Goal: Transaction & Acquisition: Purchase product/service

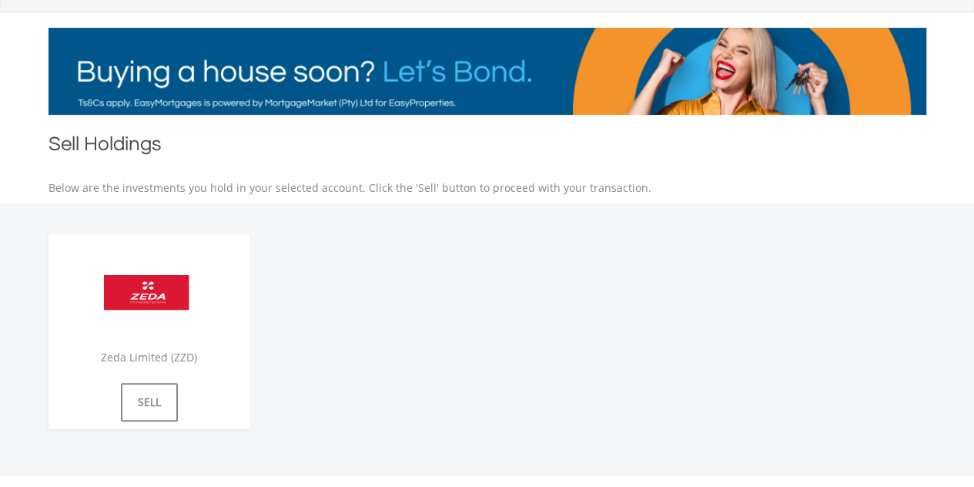
scroll to position [224, 0]
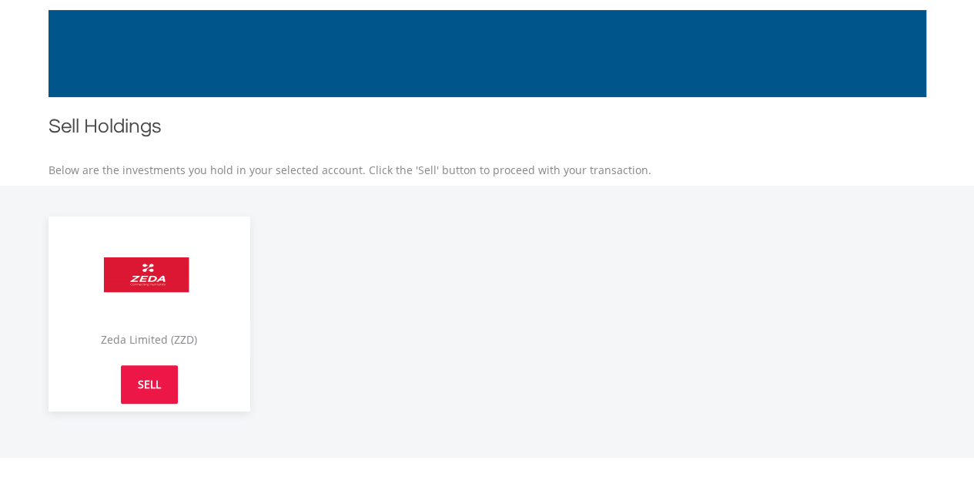
click at [173, 390] on link "SELL" at bounding box center [149, 384] width 57 height 38
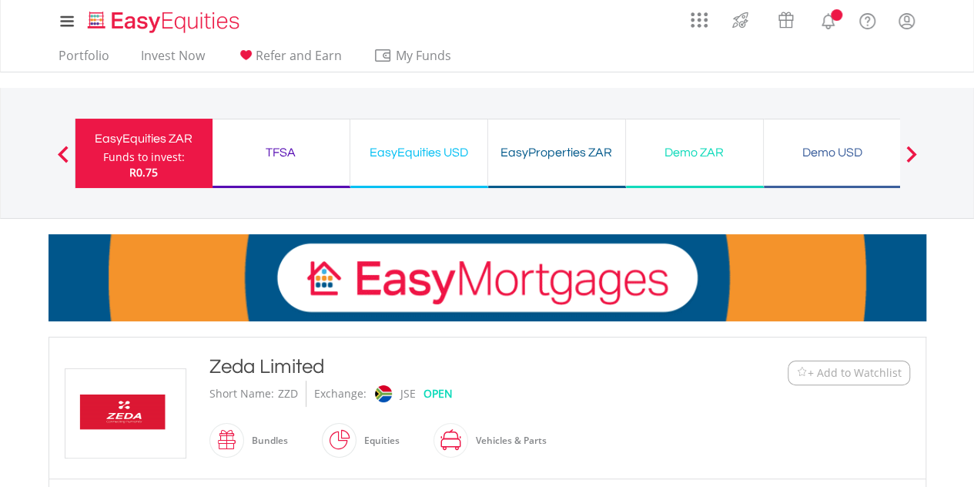
type input "*****"
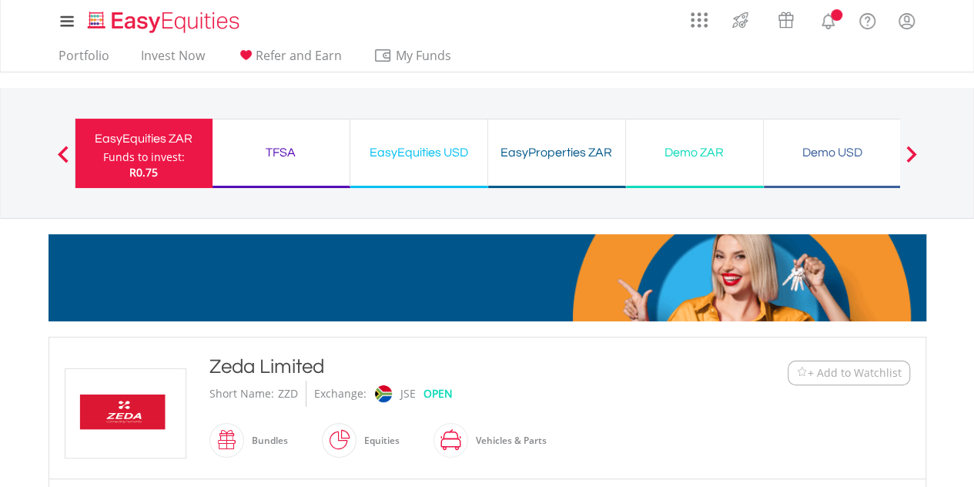
type input "******"
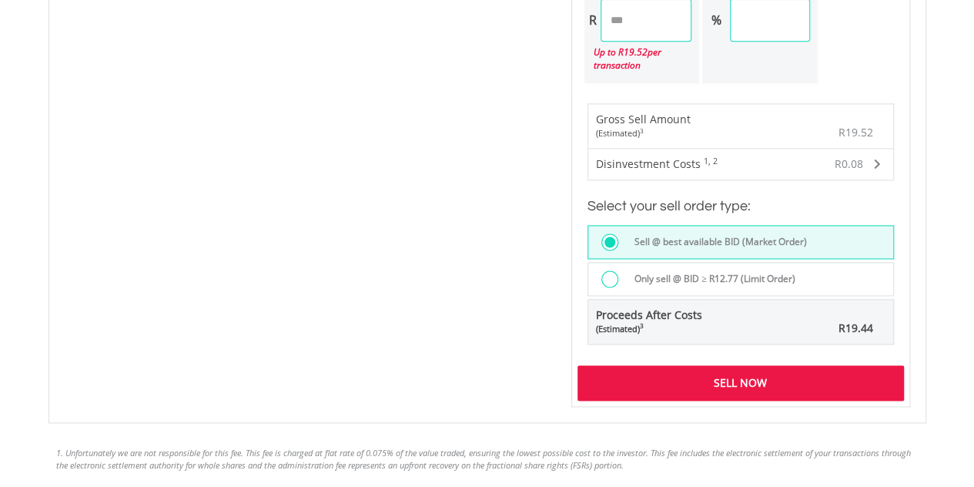
scroll to position [1039, 0]
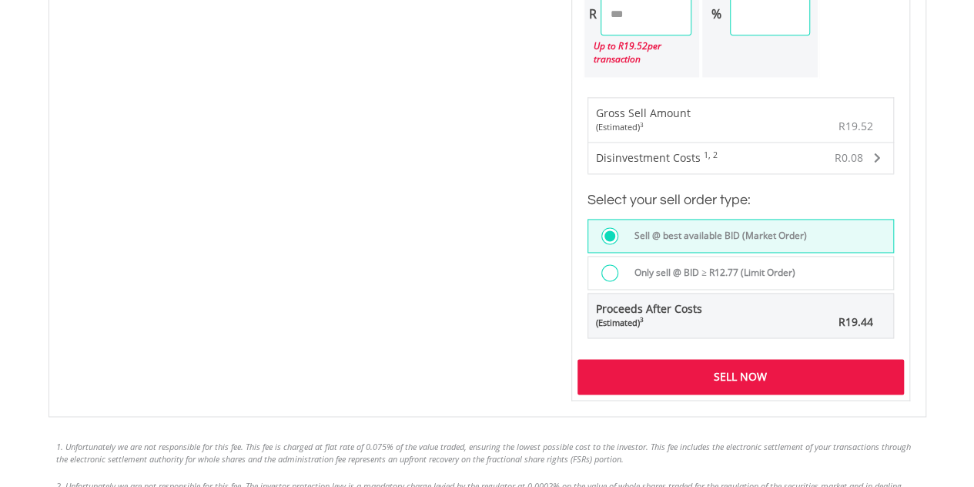
click at [781, 364] on div "Sell Now" at bounding box center [740, 376] width 326 height 35
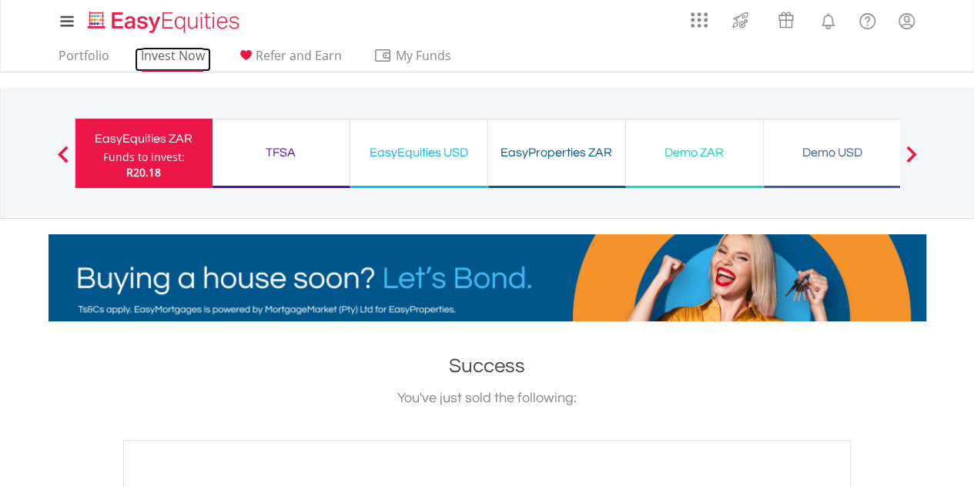
click at [176, 69] on link "Invest Now" at bounding box center [173, 60] width 76 height 24
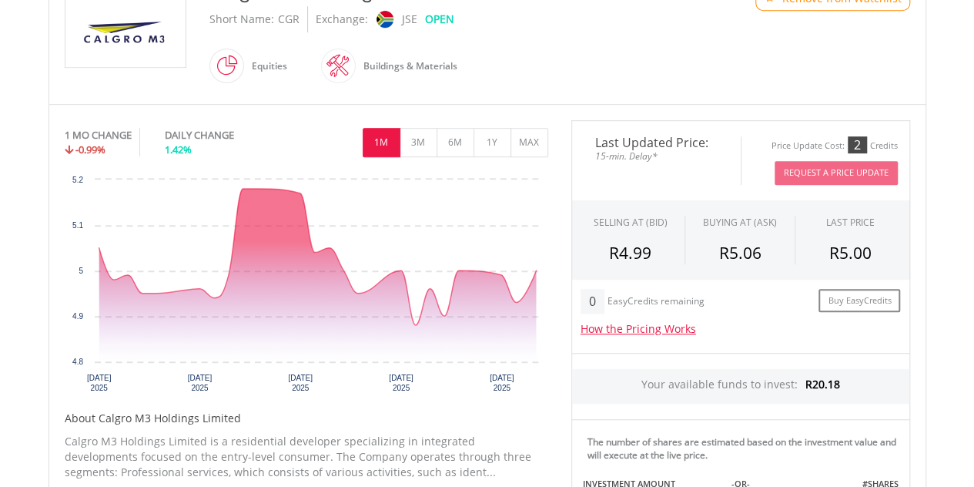
scroll to position [377, 0]
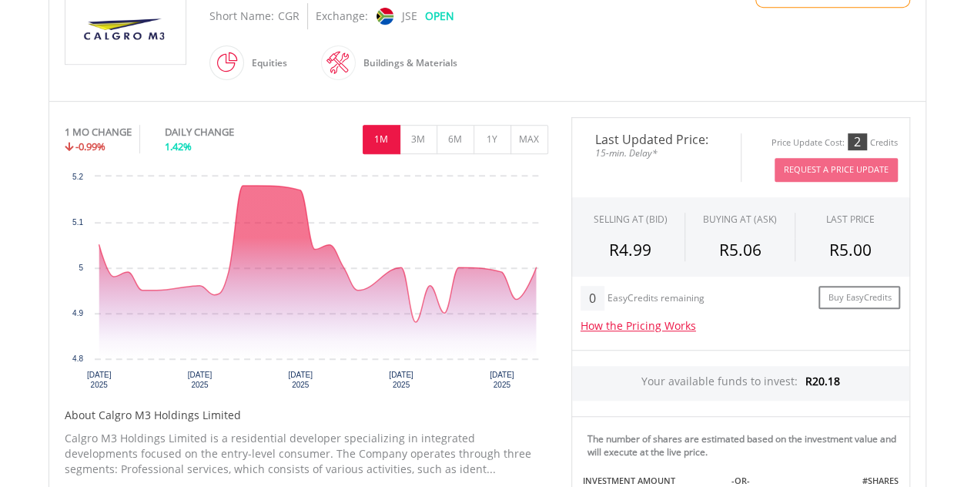
drag, startPoint x: 0, startPoint y: 0, endPoint x: 985, endPoint y: 214, distance: 1007.7
click at [973, 214] on html "My Investments Invest Now New Listings Sell My Recurring Investments Pending Or…" at bounding box center [487, 273] width 974 height 1300
click at [420, 143] on button "3M" at bounding box center [419, 139] width 38 height 29
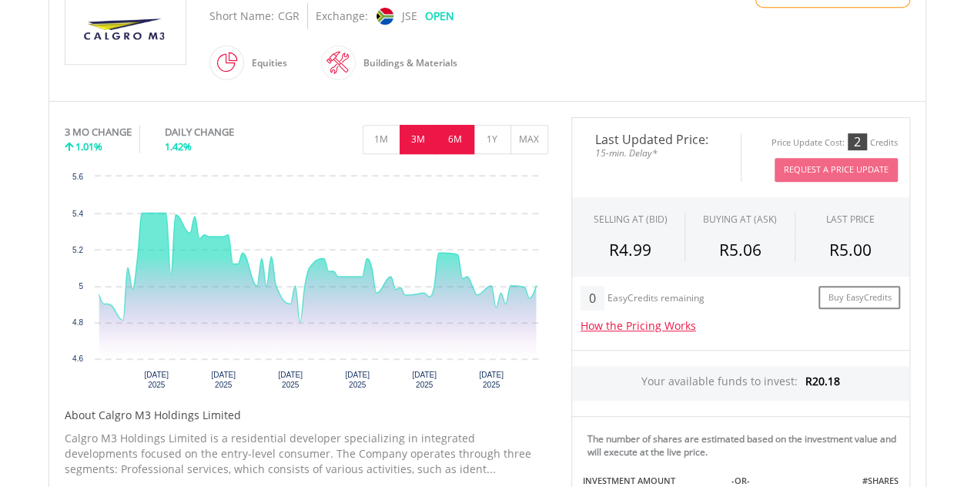
click at [448, 142] on button "6M" at bounding box center [456, 139] width 38 height 29
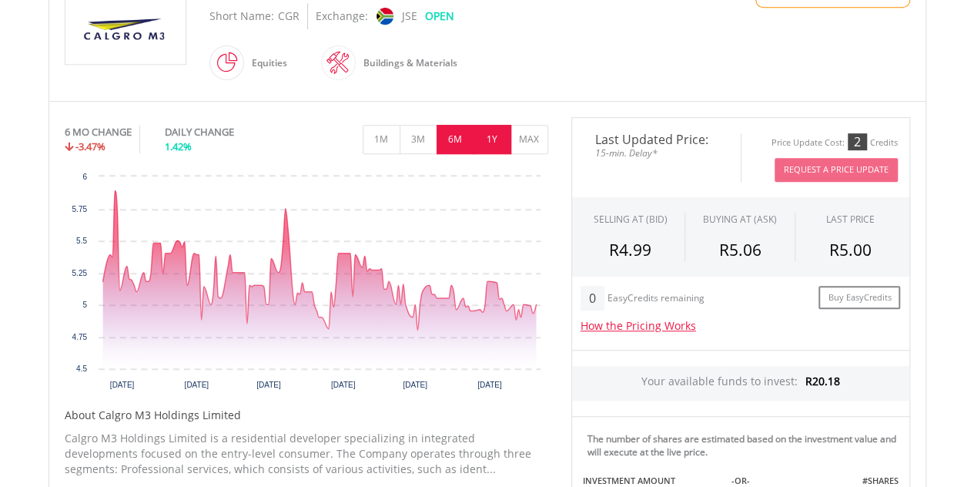
click at [481, 142] on button "1Y" at bounding box center [492, 139] width 38 height 29
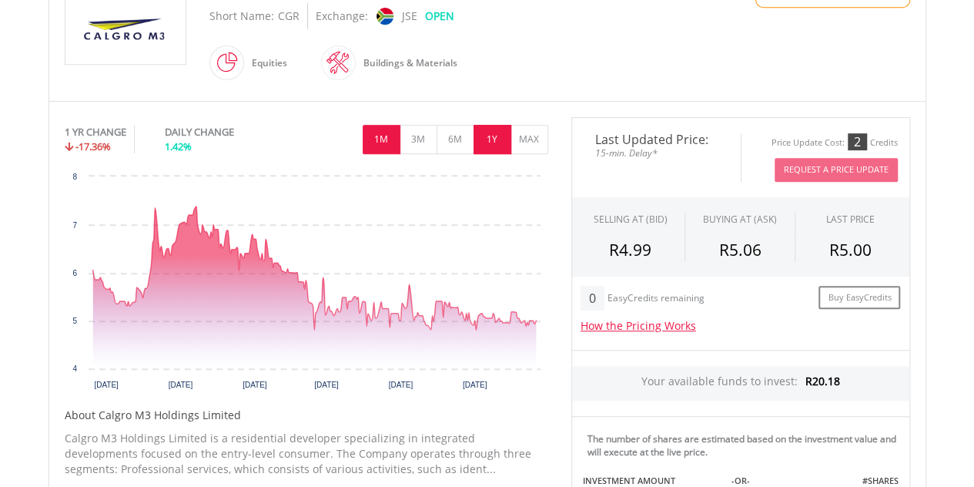
click at [386, 135] on button "1M" at bounding box center [382, 139] width 38 height 29
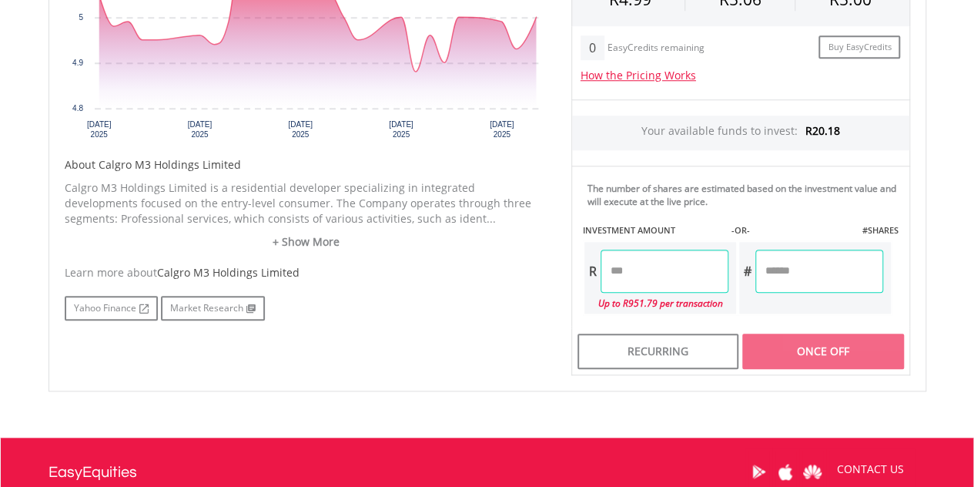
scroll to position [667, 0]
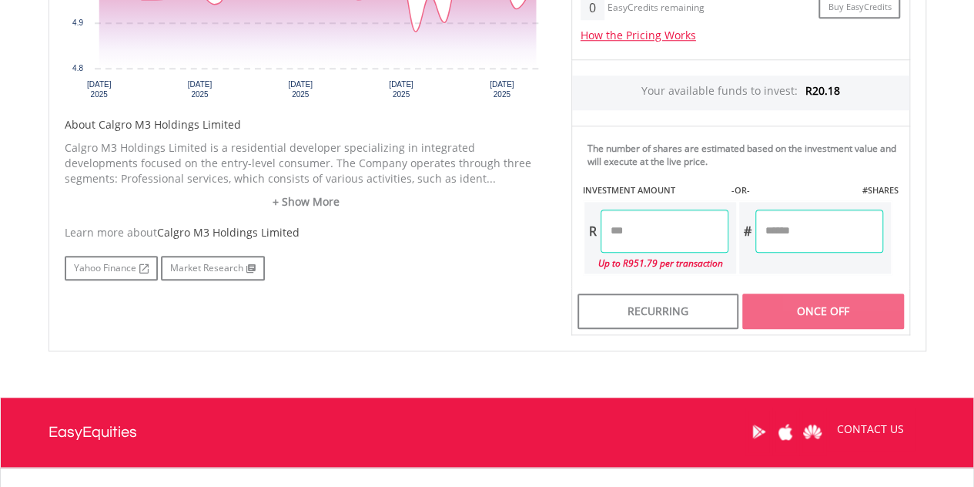
click at [676, 228] on input "number" at bounding box center [664, 230] width 128 height 43
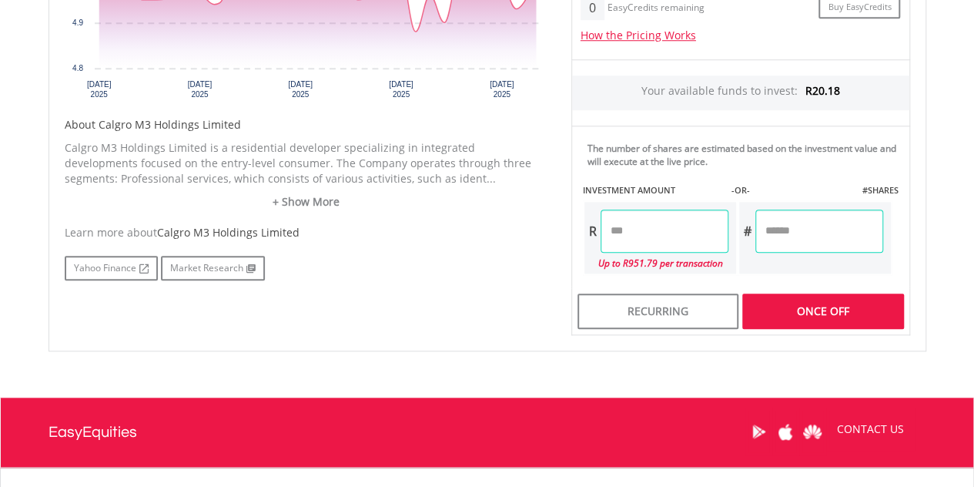
click at [784, 295] on div "Last Updated Price: 15-min. Delay* Price Update Cost: 2 Credits Request A Price…" at bounding box center [741, 81] width 362 height 508
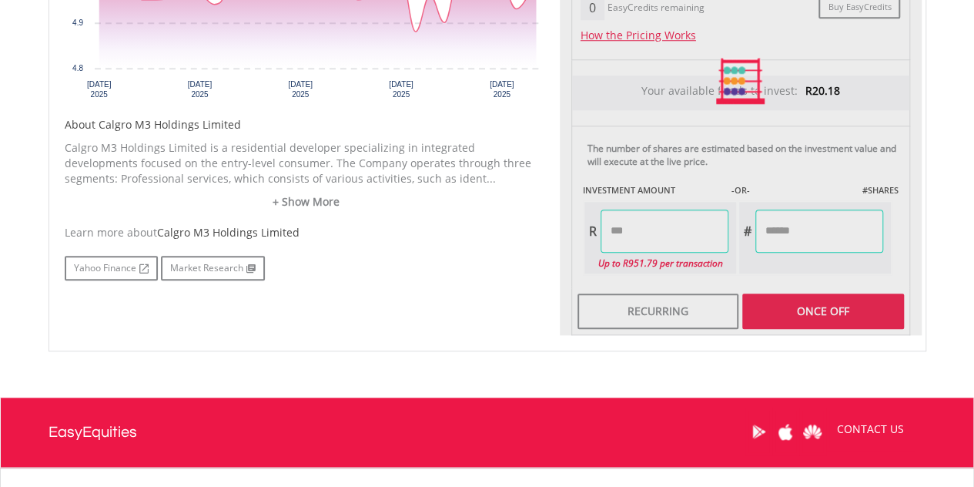
type input "*****"
type input "******"
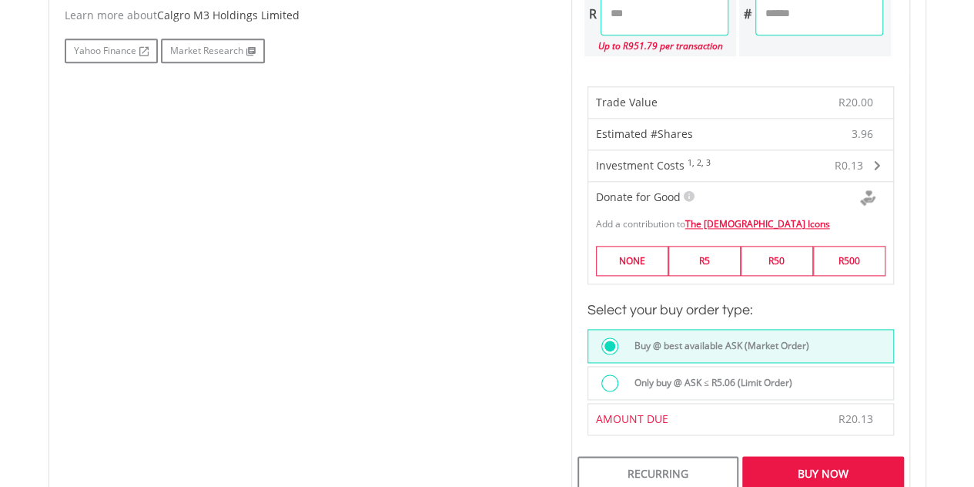
scroll to position [925, 0]
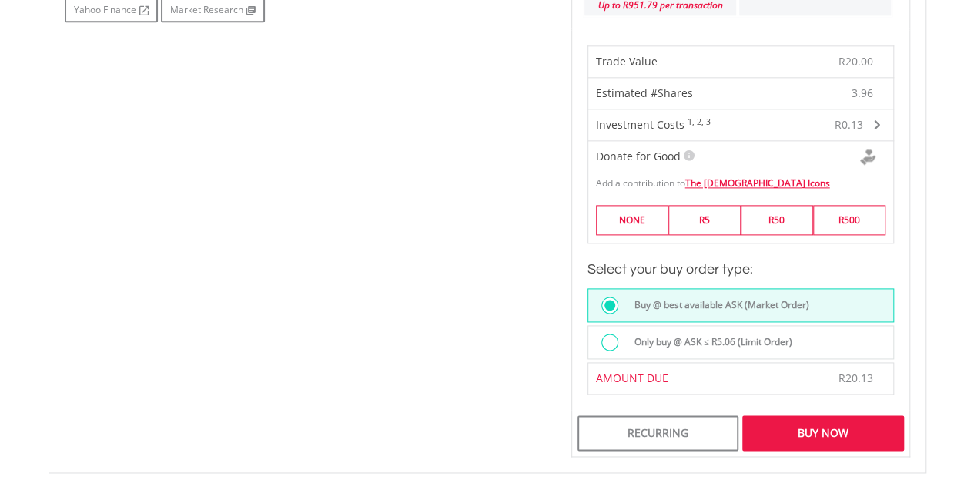
click at [811, 418] on div "Buy Now" at bounding box center [822, 432] width 161 height 35
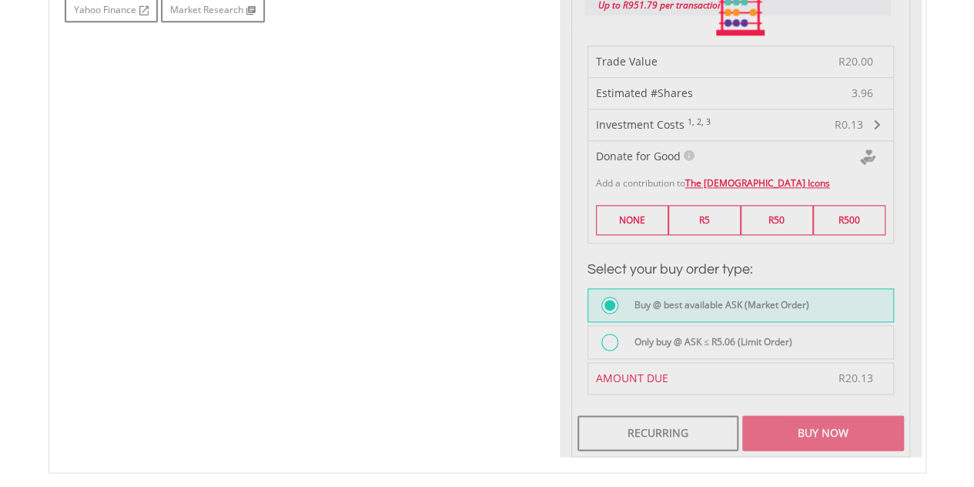
click at [811, 418] on div at bounding box center [741, 13] width 362 height 888
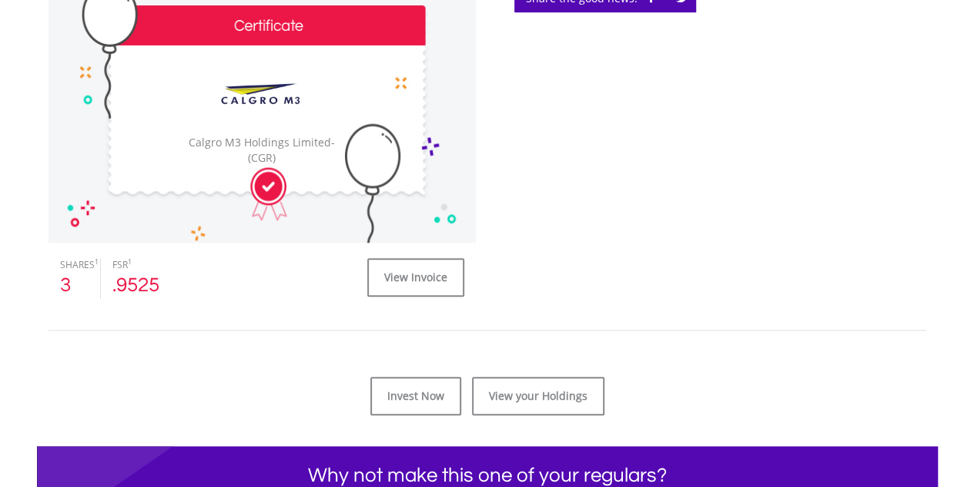
scroll to position [508, 0]
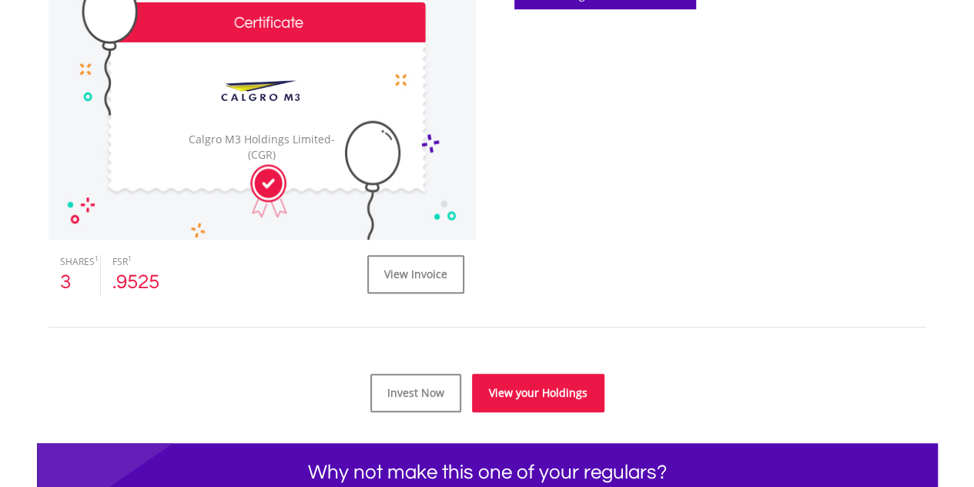
click at [571, 390] on link "View your Holdings" at bounding box center [538, 392] width 132 height 38
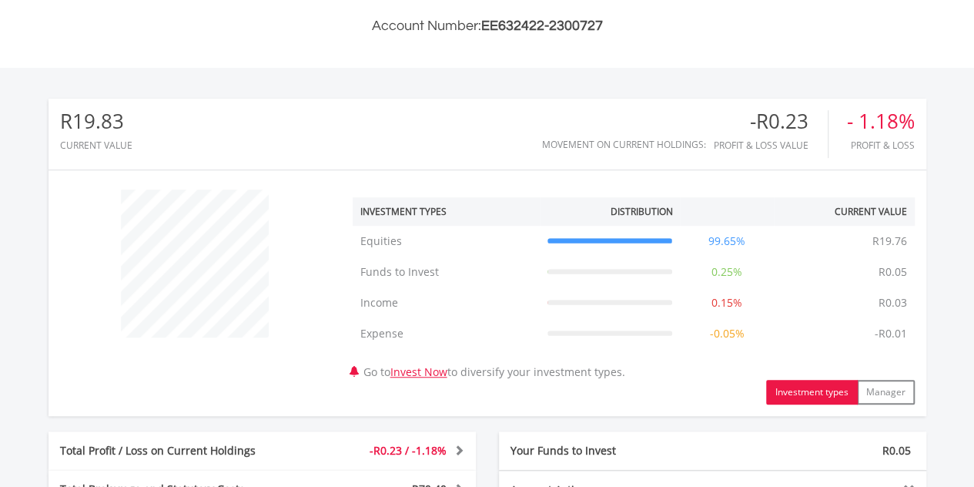
scroll to position [410, 0]
